Goal: Find specific page/section: Find specific page/section

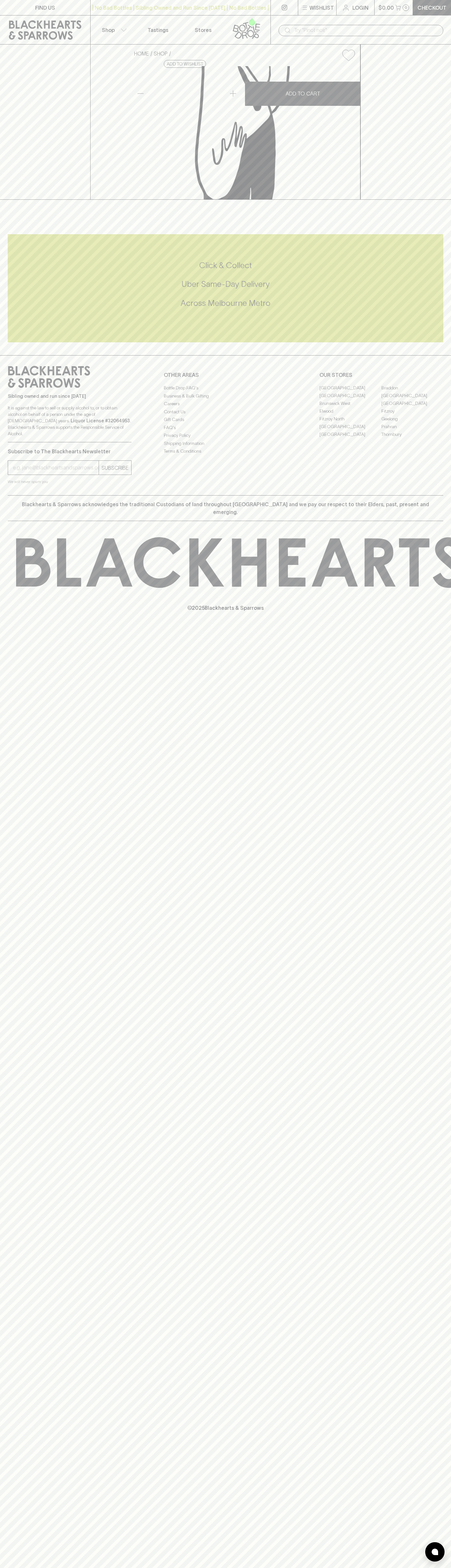
click at [421, 392] on link "Braddon" at bounding box center [413, 387] width 62 height 8
click at [219, 1567] on html "FIND US | No Bad Bottles | Sibling Owned and Run Since 2006 | No Bad Bottles | …" at bounding box center [226, 784] width 451 height 1568
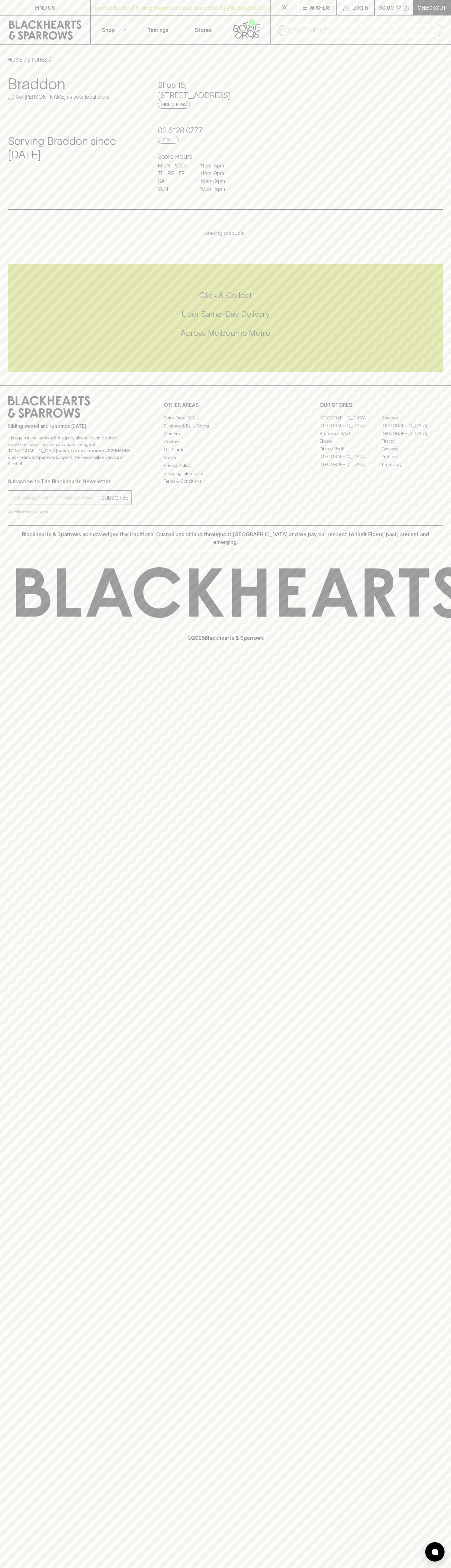
click at [2, 922] on div "FIND US | No Bad Bottles | Sibling Owned and Run Since 2006 | No Bad Bottles | …" at bounding box center [226, 784] width 451 height 1568
